Goal: Communication & Community: Answer question/provide support

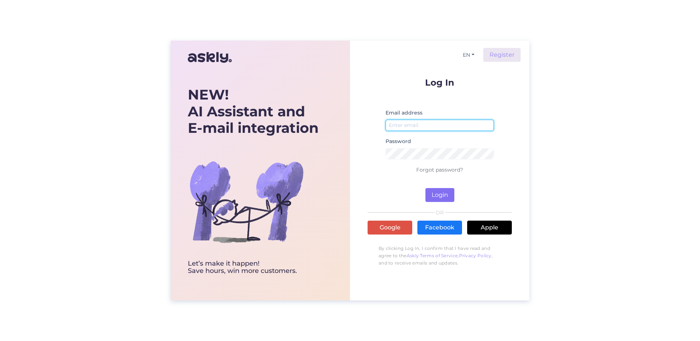
type input "[EMAIL_ADDRESS][DOMAIN_NAME]"
click at [446, 196] on button "Login" at bounding box center [440, 195] width 29 height 14
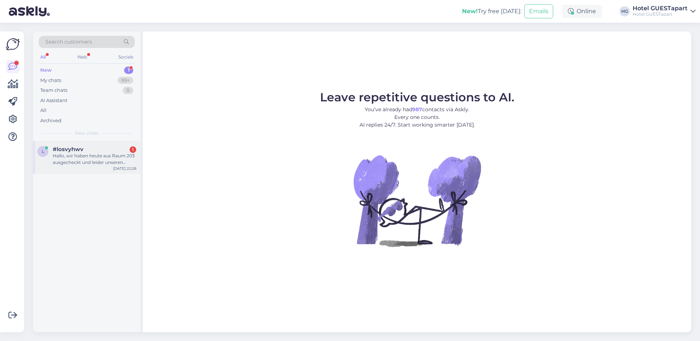
click at [90, 153] on div "Hallo, wir haben heute aus Raum 203 ausgecheckt und leider unseren Multi-charge…" at bounding box center [95, 159] width 84 height 13
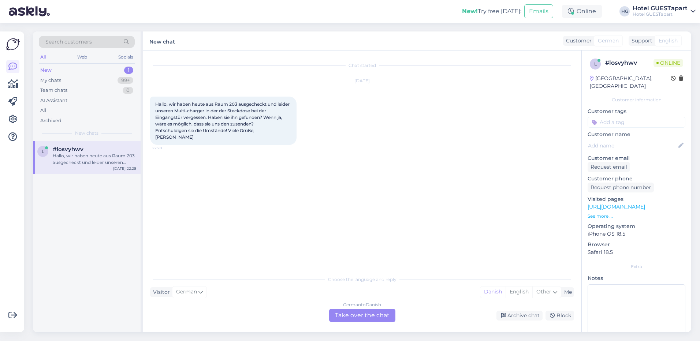
click at [346, 314] on div "German to Danish Take over the chat" at bounding box center [362, 315] width 66 height 13
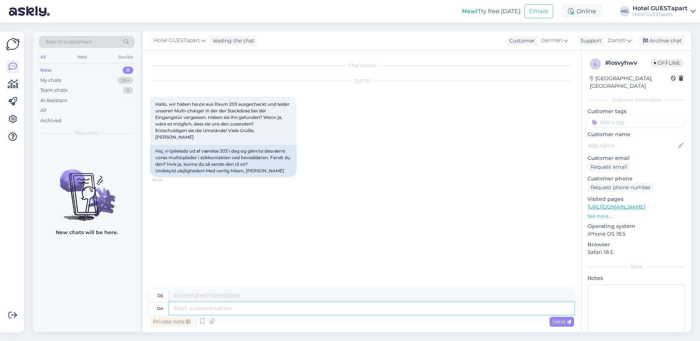
click at [250, 314] on textarea at bounding box center [371, 309] width 405 height 12
type textarea "Hej"
type textarea "Hallo"
type textarea "[PERSON_NAME]"
type textarea "Hallo M"
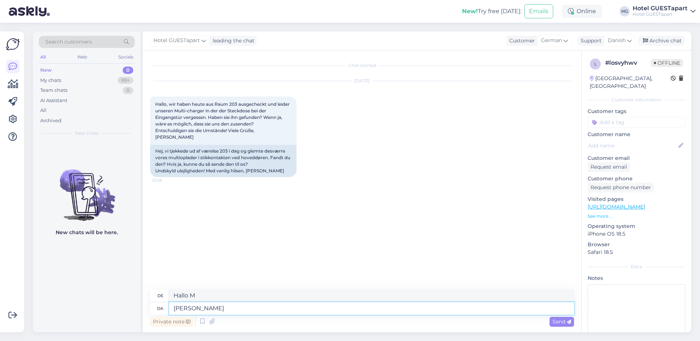
type textarea "[PERSON_NAME]"
type textarea "Hallo [PERSON_NAME]"
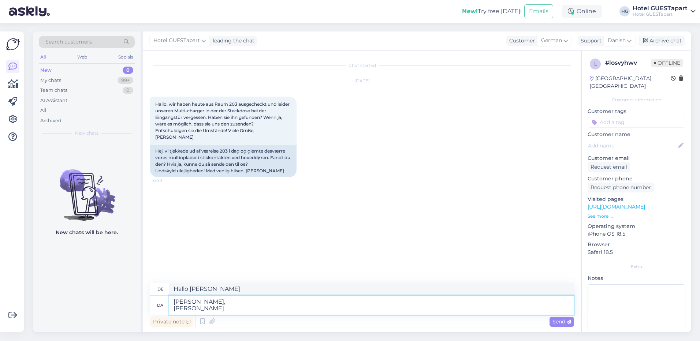
type textarea "[PERSON_NAME], Vi s"
type textarea "[PERSON_NAME], Wir"
type textarea "[PERSON_NAME], Vi sender"
type textarea "[PERSON_NAME], Wir senden"
type textarea "[PERSON_NAME], Vi sender dig e"
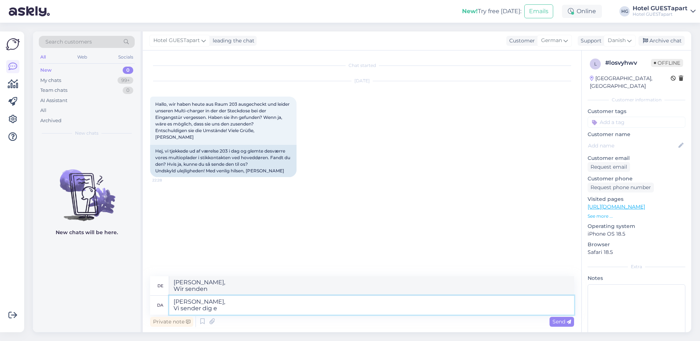
type textarea "[PERSON_NAME], Wir senden dir"
type textarea "[PERSON_NAME], Vi sender dig en"
type textarea "[PERSON_NAME], Wir senden dir eine"
type textarea "Hej [PERSON_NAME], [PERSON_NAME] sender dig en besked"
type textarea "[PERSON_NAME], Wir schicken dir eine Nachricht."
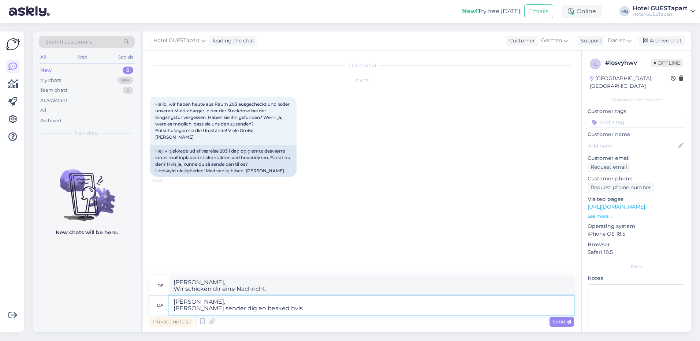
type textarea "[PERSON_NAME], [PERSON_NAME] sender dig en besked hvis"
type textarea "Hallo [PERSON_NAME], Wir senden Ihnen eine Nachricht, wenn"
type textarea "Hej [PERSON_NAME], [PERSON_NAME] sender dig en besked hvis vi"
type textarea "Hallo [PERSON_NAME], Wir senden Ihnen eine Nachricht, wenn wir"
type textarea "[PERSON_NAME], [PERSON_NAME] sender dig en besked hvis vi finder den"
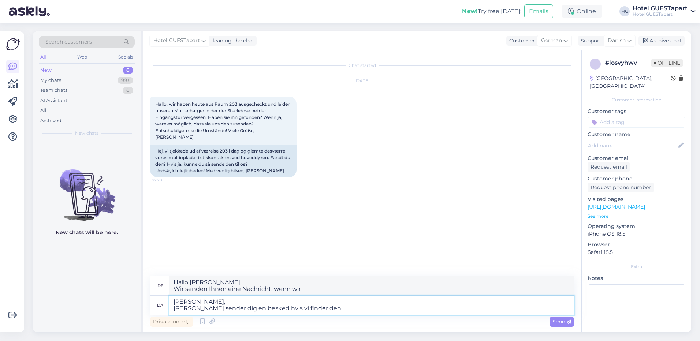
type textarea "Hallo [PERSON_NAME], Wir senden Ihnen eine Nachricht, wenn wir finden"
type textarea "Hej [PERSON_NAME], [PERSON_NAME] sender dig en besked hvis vi finder den og"
type textarea "Hallo [PERSON_NAME], Wir werden dir eine Nachricht schicken, wenn wir es finden…"
type textarea "[PERSON_NAME], [PERSON_NAME] sender dig en besked hvis vi finder den"
type textarea "Hallo [PERSON_NAME], Wir senden dir eine Nachricht, wenn wir es finden"
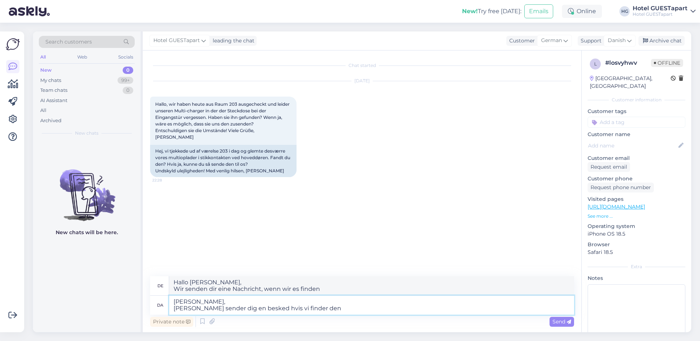
click at [243, 306] on textarea "[PERSON_NAME], [PERSON_NAME] sender dig en besked hvis vi finder den" at bounding box center [371, 305] width 405 height 19
type textarea "Hej [PERSON_NAME], [PERSON_NAME] sender dig en besked og et link hvis vi finder…"
type textarea "Hallo [PERSON_NAME], Wir senden dir eine Nachricht und einen Link, wenn wir es …"
type textarea "Hej [PERSON_NAME], [PERSON_NAME] sender dig en besked og et [PERSON_NAME] til r…"
type textarea "Hallo [PERSON_NAME], Wir senden Ihnen eine Nachricht und einen Link zur Rücksen…"
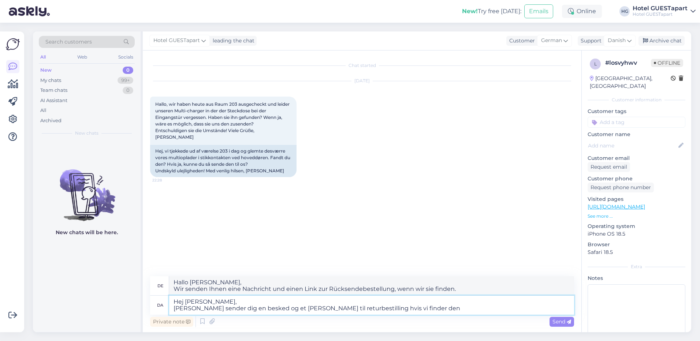
type textarea "Hej [PERSON_NAME], [PERSON_NAME] sender dig en besked og et [PERSON_NAME] til r…"
type textarea "Hallo [PERSON_NAME], Wir senden Ihnen eine Nachricht und einen Link zur Rücksen…"
click at [401, 307] on textarea "Hej [PERSON_NAME], [PERSON_NAME] sender dig en besked og et [PERSON_NAME] til r…" at bounding box center [371, 305] width 405 height 19
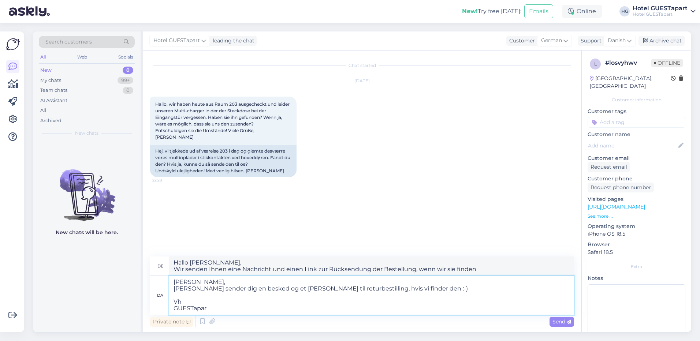
type textarea "[PERSON_NAME], [PERSON_NAME] sender dig en besked og et [PERSON_NAME] til retur…"
type textarea "Hallo [PERSON_NAME], Wir senden Ihnen eine Nachricht und einen Link zur Rücksen…"
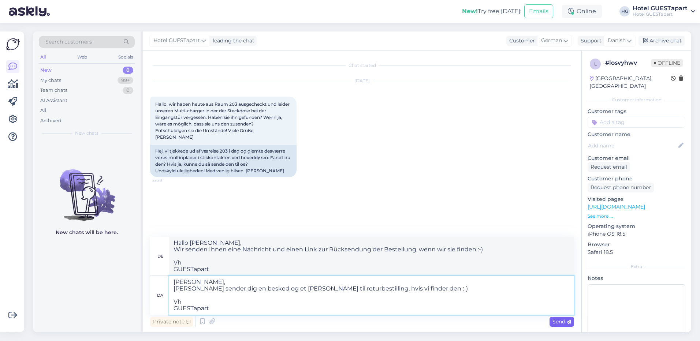
type textarea "[PERSON_NAME], [PERSON_NAME] sender dig en besked og et [PERSON_NAME] til retur…"
click at [554, 317] on div "Send" at bounding box center [562, 322] width 25 height 10
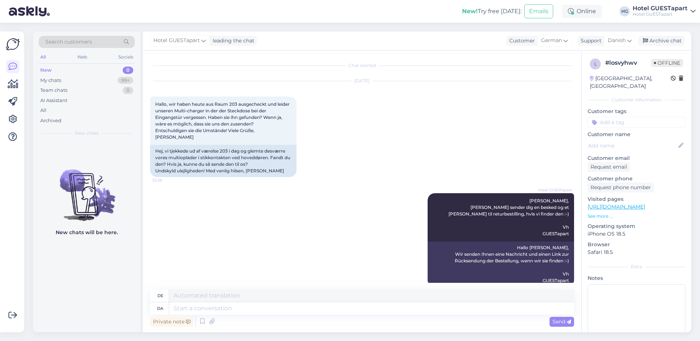
scroll to position [5, 0]
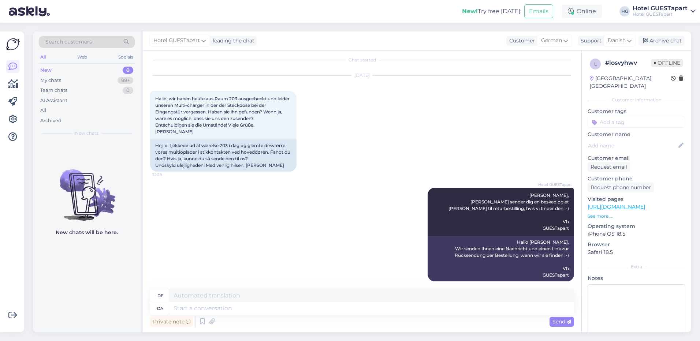
click at [325, 141] on div "[DATE] Hallo, wir haben heute aus Raum 203 ausgecheckt und leider unseren Multi…" at bounding box center [362, 124] width 424 height 112
click at [250, 156] on div "Hej, vi tjekkede ud af værelse 203 i dag og glemte desværre vores multioplader …" at bounding box center [223, 156] width 147 height 32
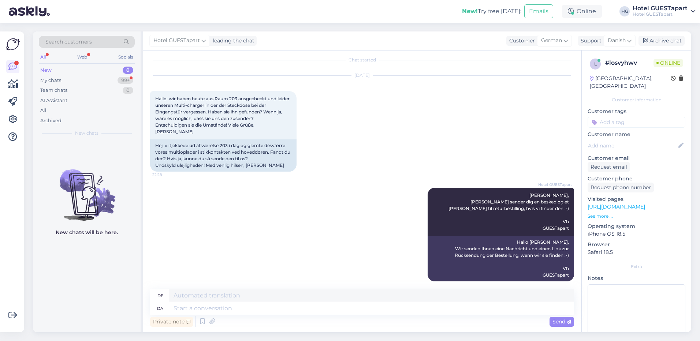
scroll to position [49, 0]
